Goal: Information Seeking & Learning: Learn about a topic

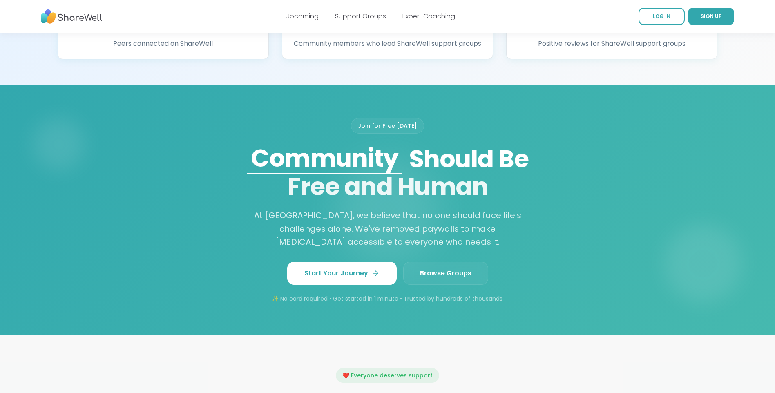
scroll to position [613, 0]
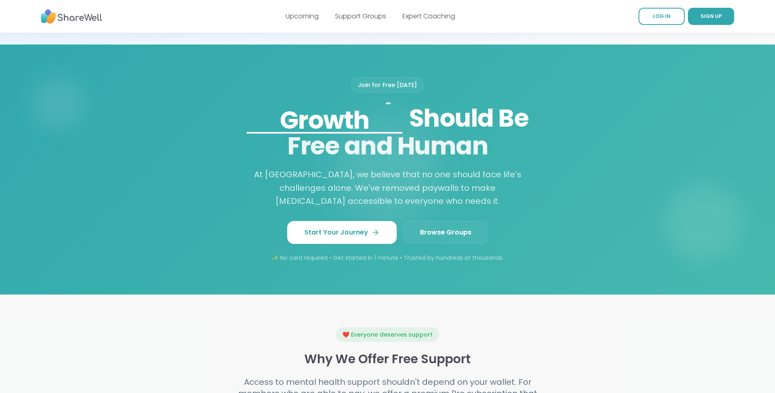
click at [442, 244] on link "Browse Groups" at bounding box center [445, 232] width 85 height 23
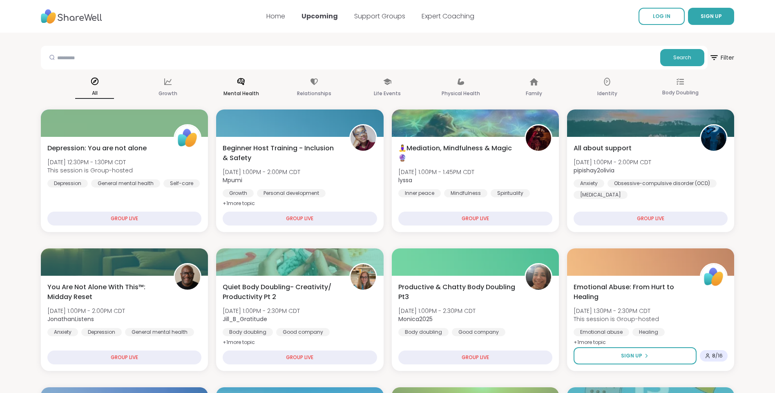
click at [246, 89] on p "Mental Health" at bounding box center [241, 94] width 36 height 10
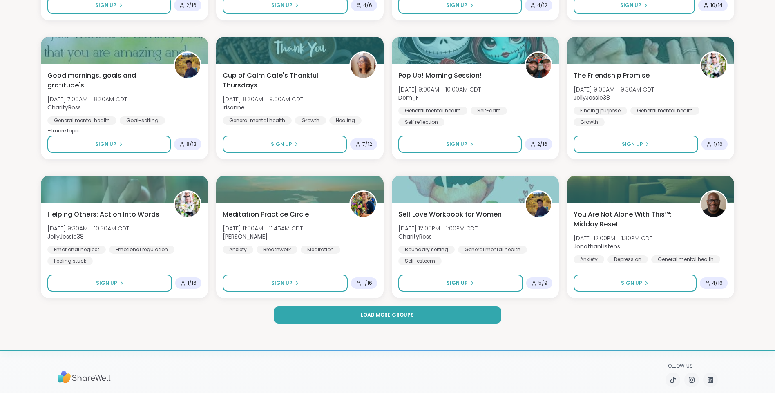
scroll to position [1103, 0]
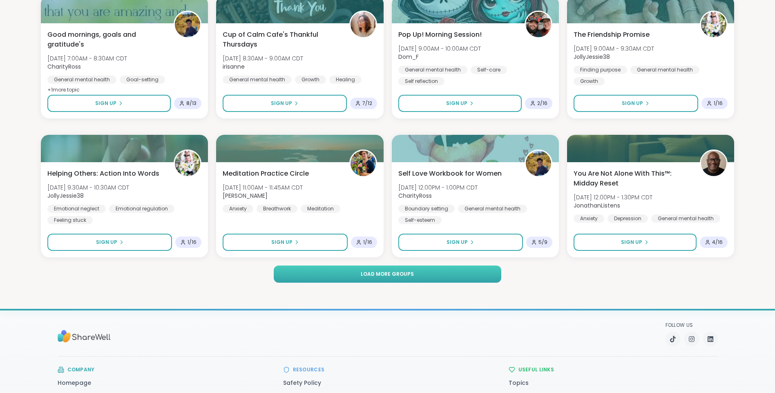
click at [412, 274] on span "Load more groups" at bounding box center [387, 273] width 53 height 7
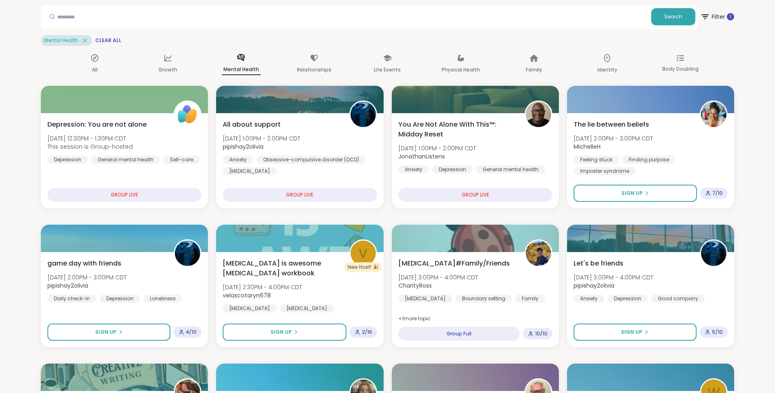
scroll to position [0, 0]
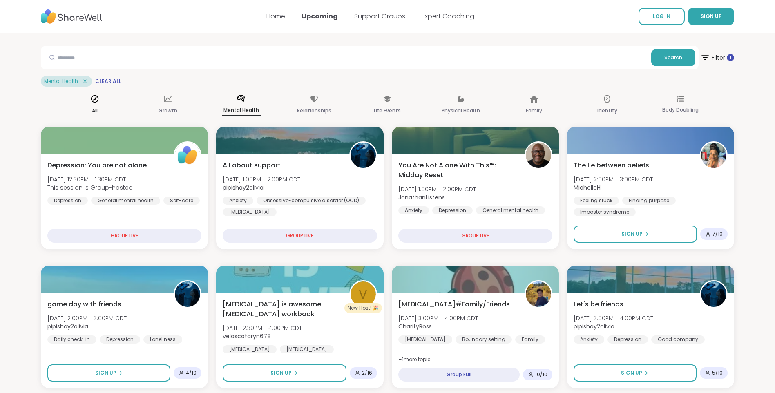
click at [96, 103] on div "All" at bounding box center [94, 105] width 39 height 30
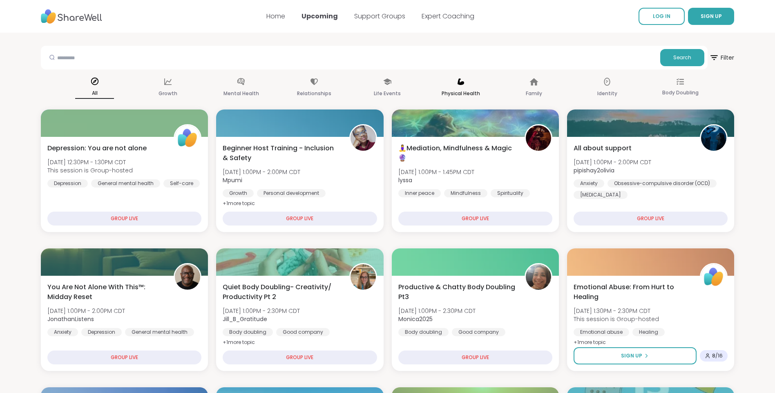
click at [456, 84] on icon at bounding box center [460, 81] width 9 height 9
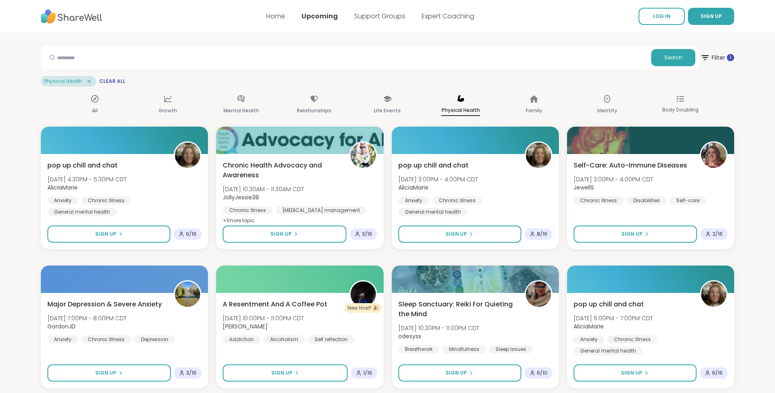
click at [59, 12] on img at bounding box center [71, 16] width 61 height 22
